Goal: Task Accomplishment & Management: Complete application form

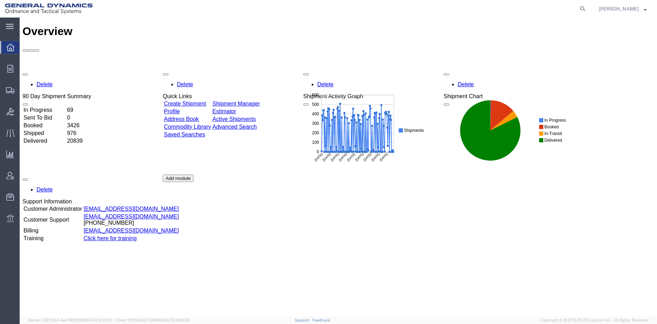
click at [587, 10] on icon at bounding box center [582, 9] width 10 height 10
click at [502, 12] on input "search" at bounding box center [470, 8] width 213 height 17
type input "56683665"
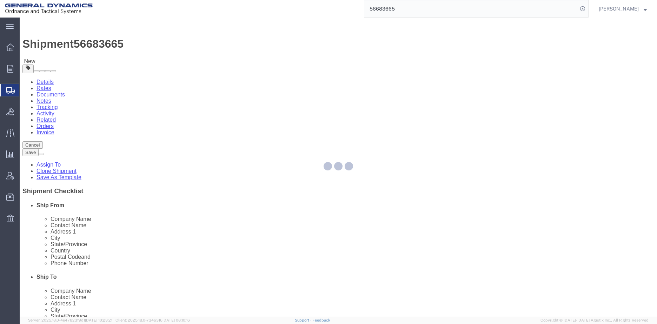
select select
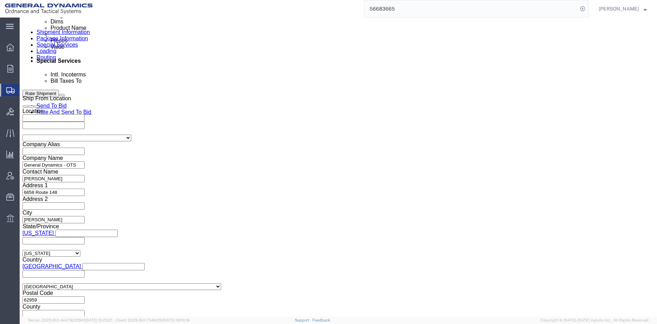
scroll to position [435, 0]
click button "Continue"
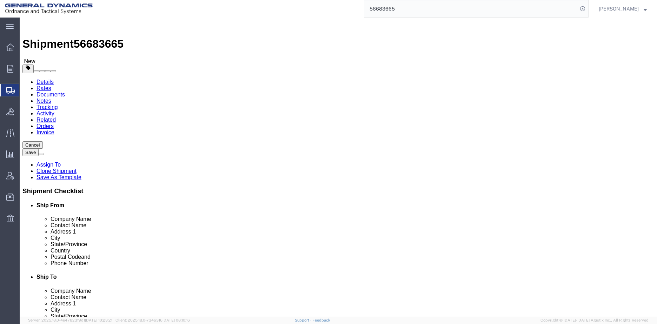
click input "text"
click select "Select Bale(s) Basket(s) Bolt(s) Bottle(s) Buckets Bulk Bundle(s) Can(s) Cardbo…"
select select "PSNS"
click select "Select Bale(s) Basket(s) Bolt(s) Bottle(s) Buckets Bulk Bundle(s) Can(s) Cardbo…"
click input "text"
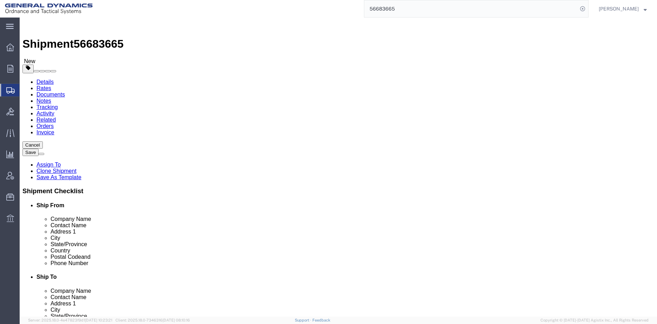
type input "170"
click input "46"
type input "4"
click div "4"
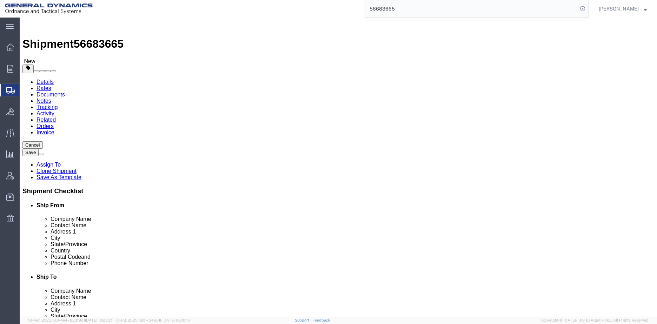
click input "text"
type input "40"
type input "48"
type input "30"
click dd "1698.00 Each"
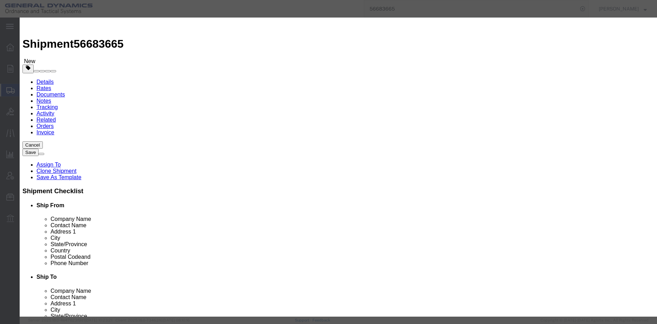
click textarea "Cartridge, 50MM X 228, APFSDS-T, XN1203-2 LOT#OLM25G001S546"
click input "checkbox"
checkbox input "true"
click input "text"
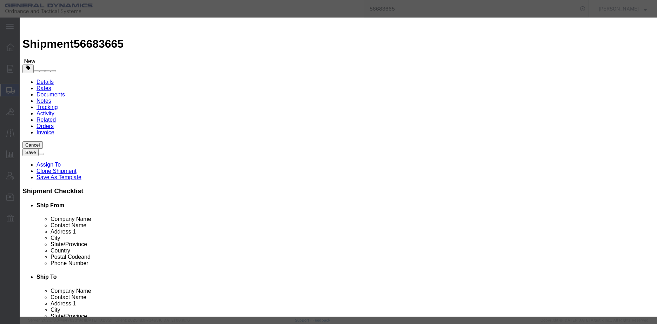
type input "CARTRIDGES FOR WEAPONS, INERT PROJECTILE"
click input "text"
type input "0417"
click div "Proper Shipping Name CARTRIDGES FOR WEAPONS, INERT PROJECTILE UN # 0417 0 Class…"
click select "Select 1 Explosive 1.1 Explosive 1.2 Explosive 1.3 Explosive 1.4 Explosive 1.5 …"
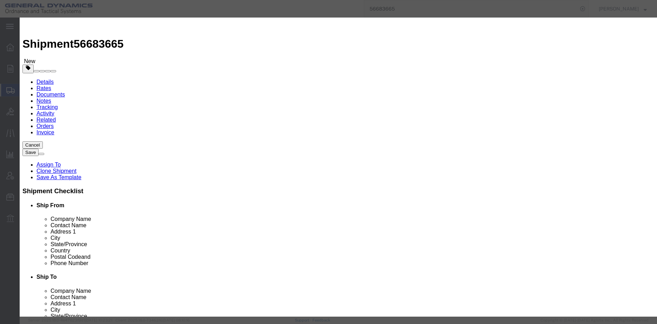
select select "1.3 Explosive"
click select "Select 1 Explosive 1.1 Explosive 1.2 Explosive 1.3 Explosive 1.4 Explosive 1.5 …"
click select "Select A B C D E F G H J K L N S"
select select "C"
click select "Select A B C D E F G H J K L N S"
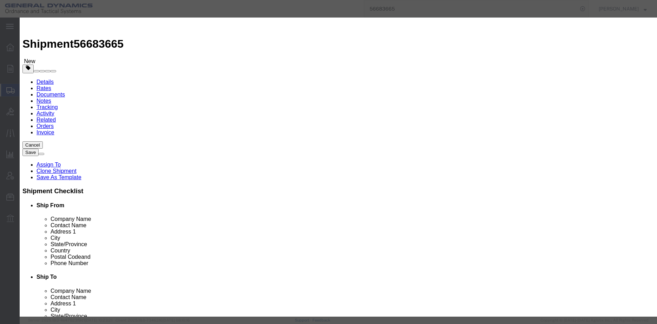
click input "text"
type input "170"
click select "Packaging Group I II III"
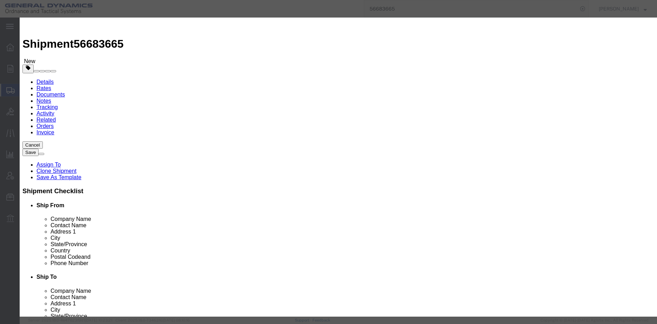
click select "Select 1 - Drums 2 - Reserved 3 - Jerricans 4 - Boxes 5 - Bags 6 - Composite Pa…"
select select "BOXES"
click select "Select 1 - Drums 2 - Reserved 3 - Jerricans 4 - Boxes 5 - Bags 6 - Composite Pa…"
click select "Container Material A - Steel (all types and surface treatments) B - Aluminum C …"
select select "STEEL_IATA"
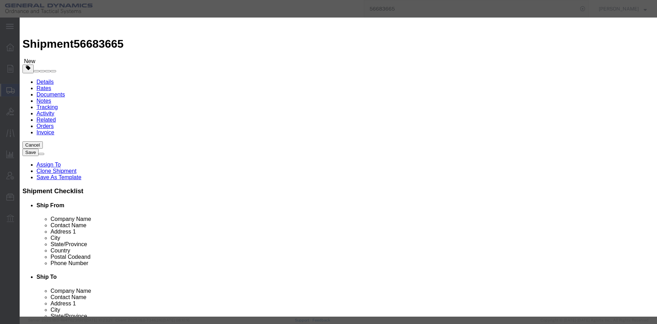
click select "Container Material A - Steel (all types and surface treatments) B - Aluminum C …"
click input "text"
type input "1604.61"
click input "text"
type input "6490"
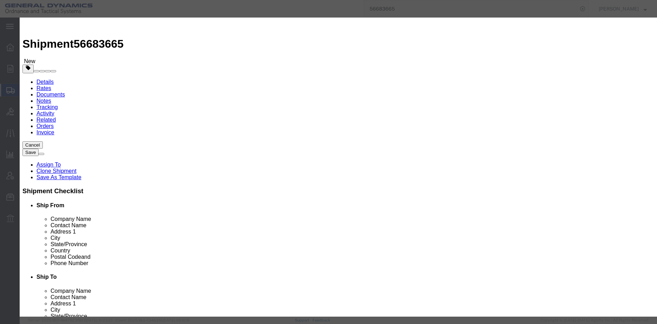
click select "Select curies gallons kgs lbs liters milliliters"
select select "LBS"
click select "Select curies gallons kgs lbs liters milliliters"
click input "text"
type input "i"
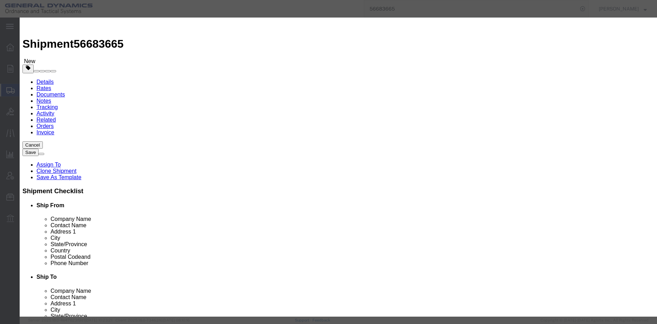
scroll to position [185, 0]
type input "IHC1631D-B"
click textarea
click input "text"
type input "CHEMTREC"
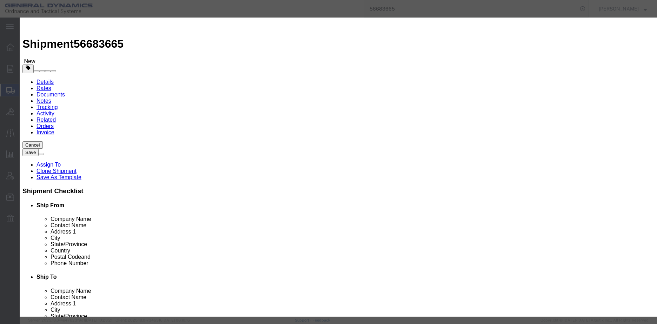
type input "CHEMTREC ACCT#CCN 9244"
type input "8004249300"
click div "Save & Add Another Save & Close Close"
click button "Save & Close"
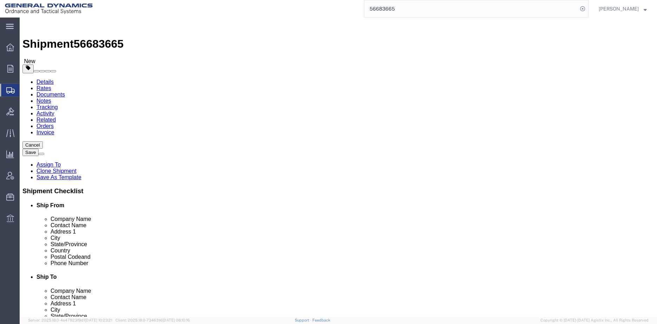
drag, startPoint x: 104, startPoint y: 181, endPoint x: 83, endPoint y: 183, distance: 20.9
click div "Weight 2907.00 Select kgs lbs Ship. t°"
type input "8257.00"
click div "Previous Continue"
click icon
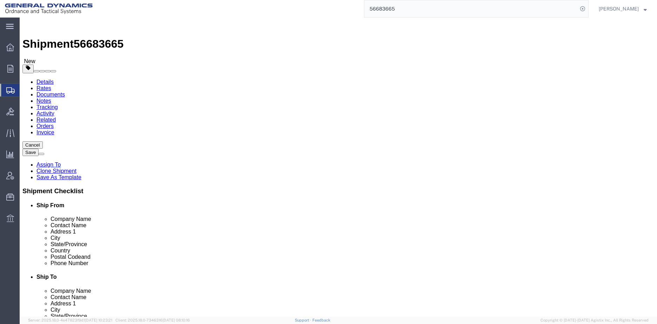
click span "Select one or more"
click span "Dual Driver Protective Service (DDP)"
select select "VEHICLE_DUAL_DRIVER_PROT_SERVICE_FLAG"
click span "Satellite Motor Surveillance Service (SNS)"
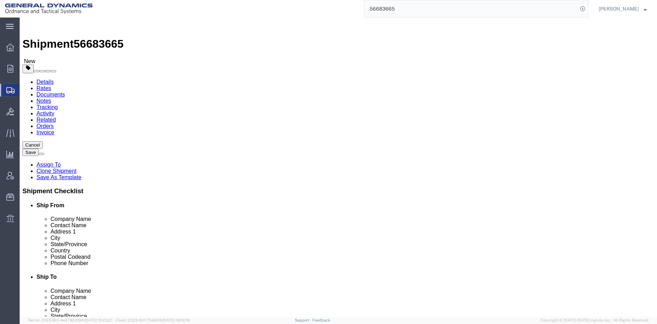
scroll to position [158, 0]
click span "Trailer Tracking Service (DCS)"
click div "Instructions"
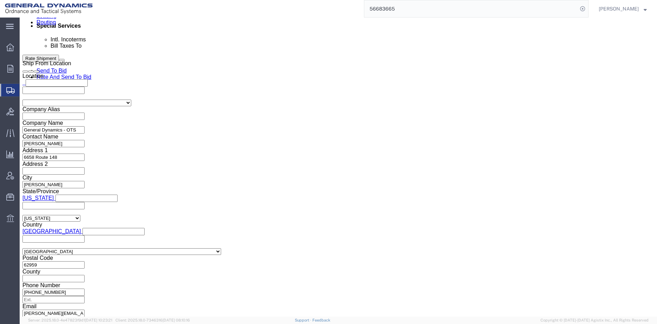
scroll to position [491, 0]
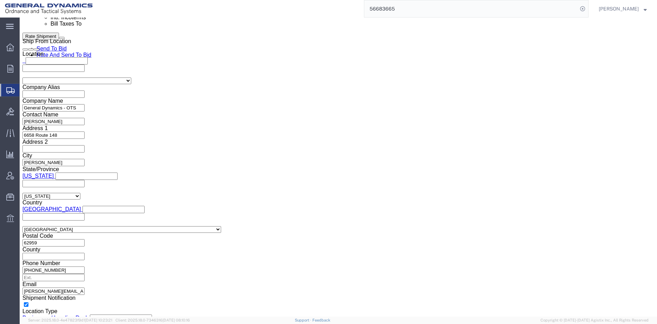
click button "Save"
